Goal: Check status: Check status

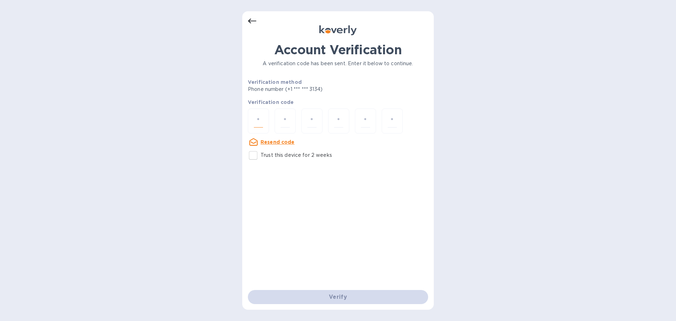
click at [260, 115] on input "number" at bounding box center [258, 120] width 9 height 13
type input "9"
type input "2"
type input "8"
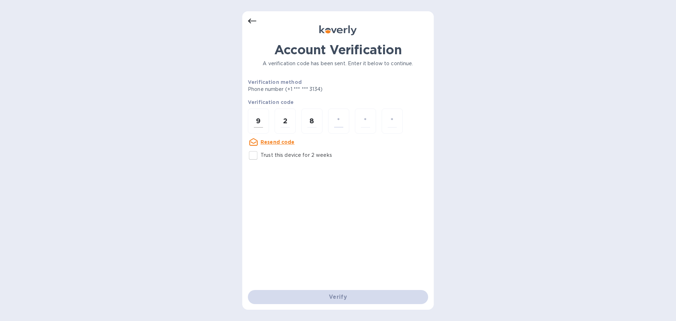
type input "2"
type input "3"
type input "5"
